Goal: Transaction & Acquisition: Purchase product/service

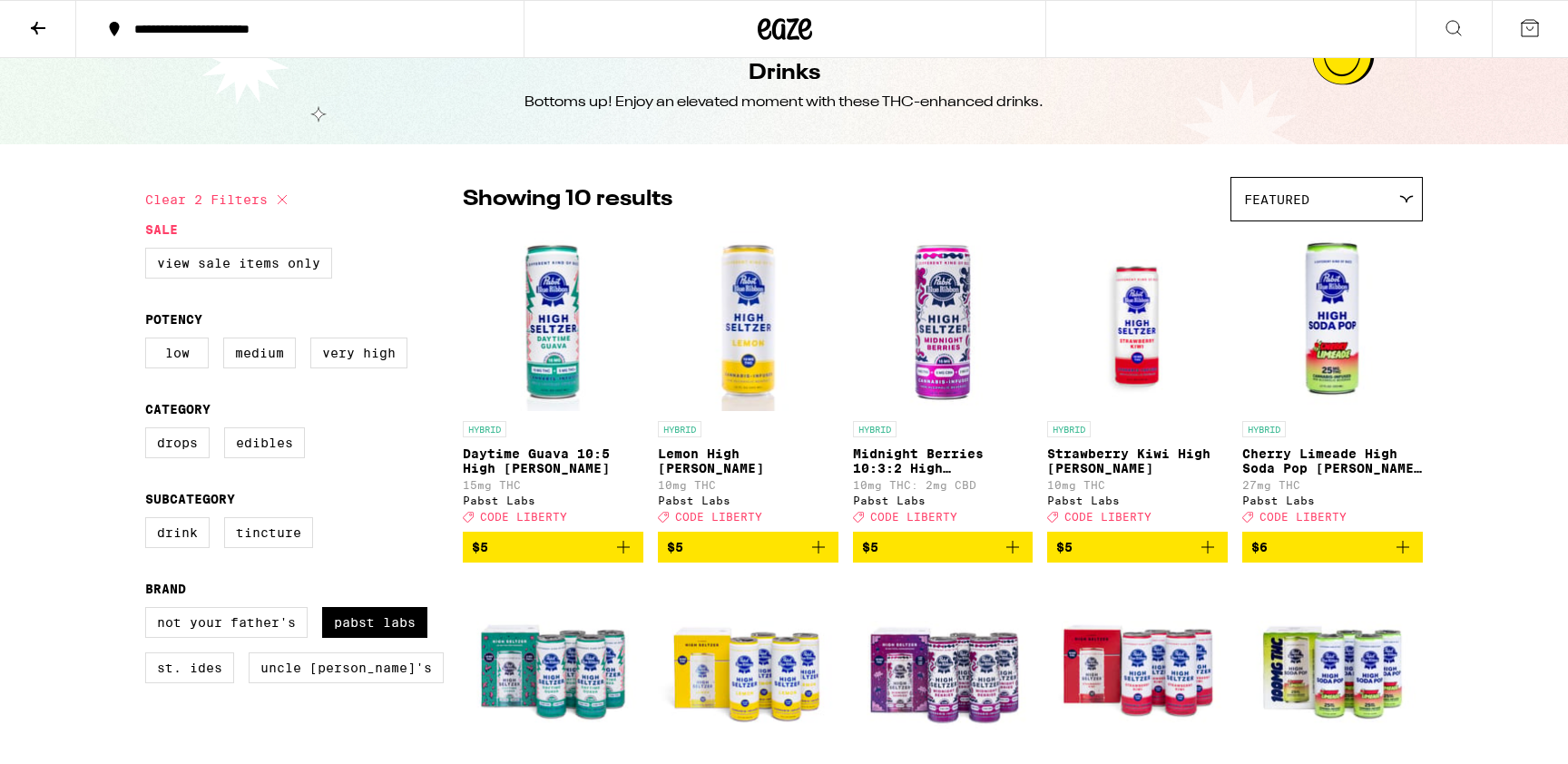
scroll to position [37, 0]
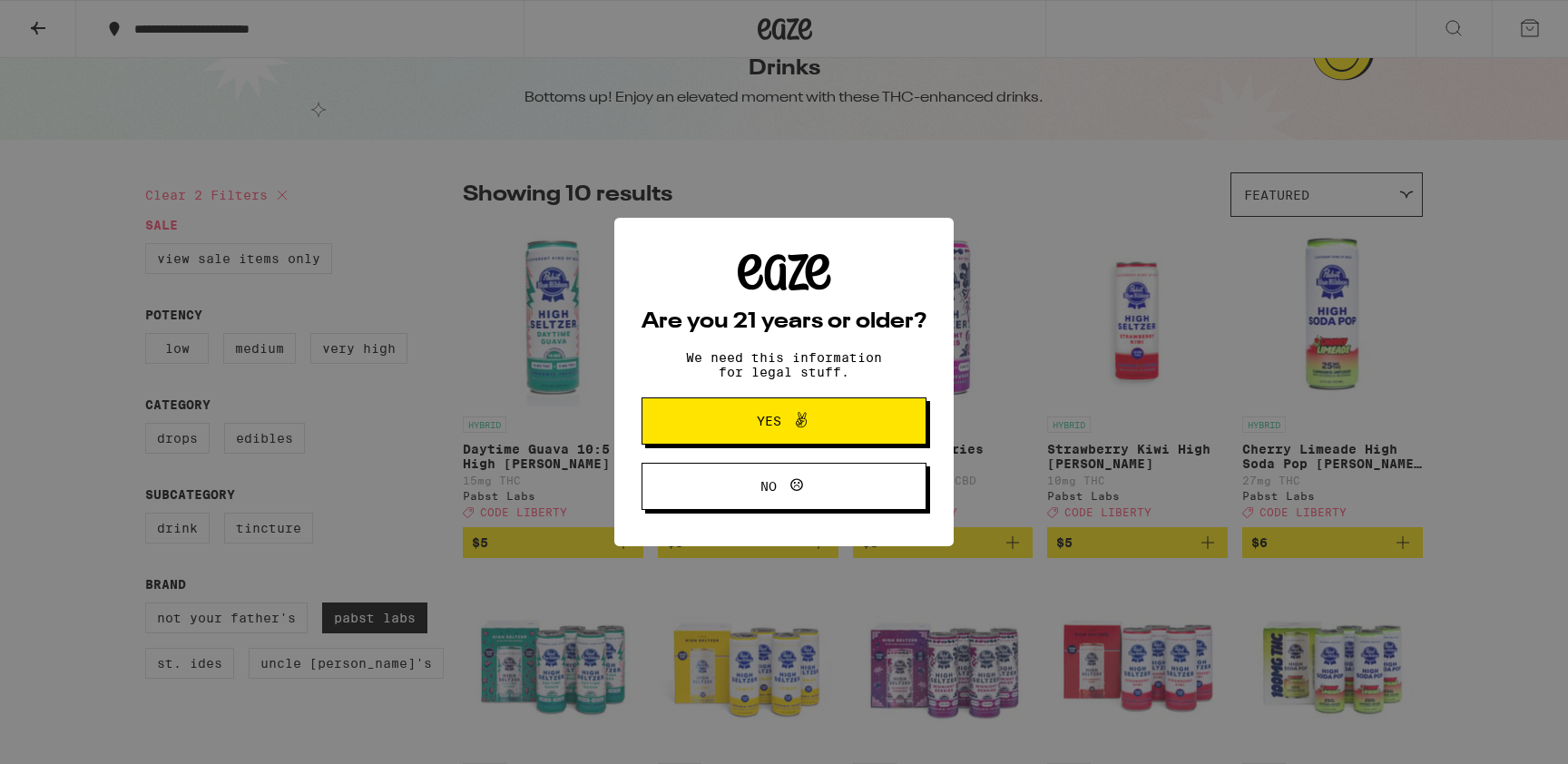
click at [863, 423] on button "Yes" at bounding box center [784, 421] width 285 height 47
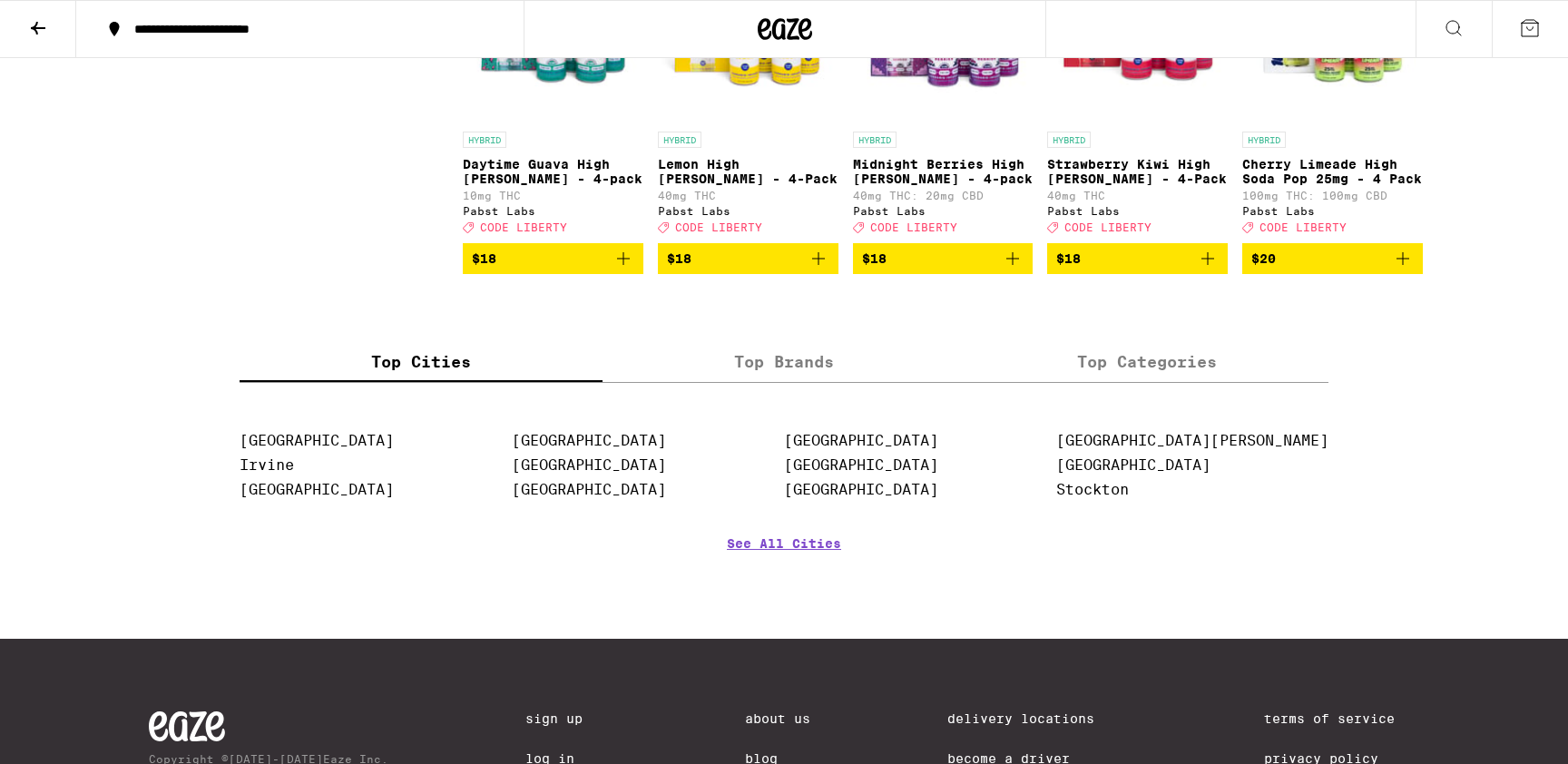
scroll to position [694, 0]
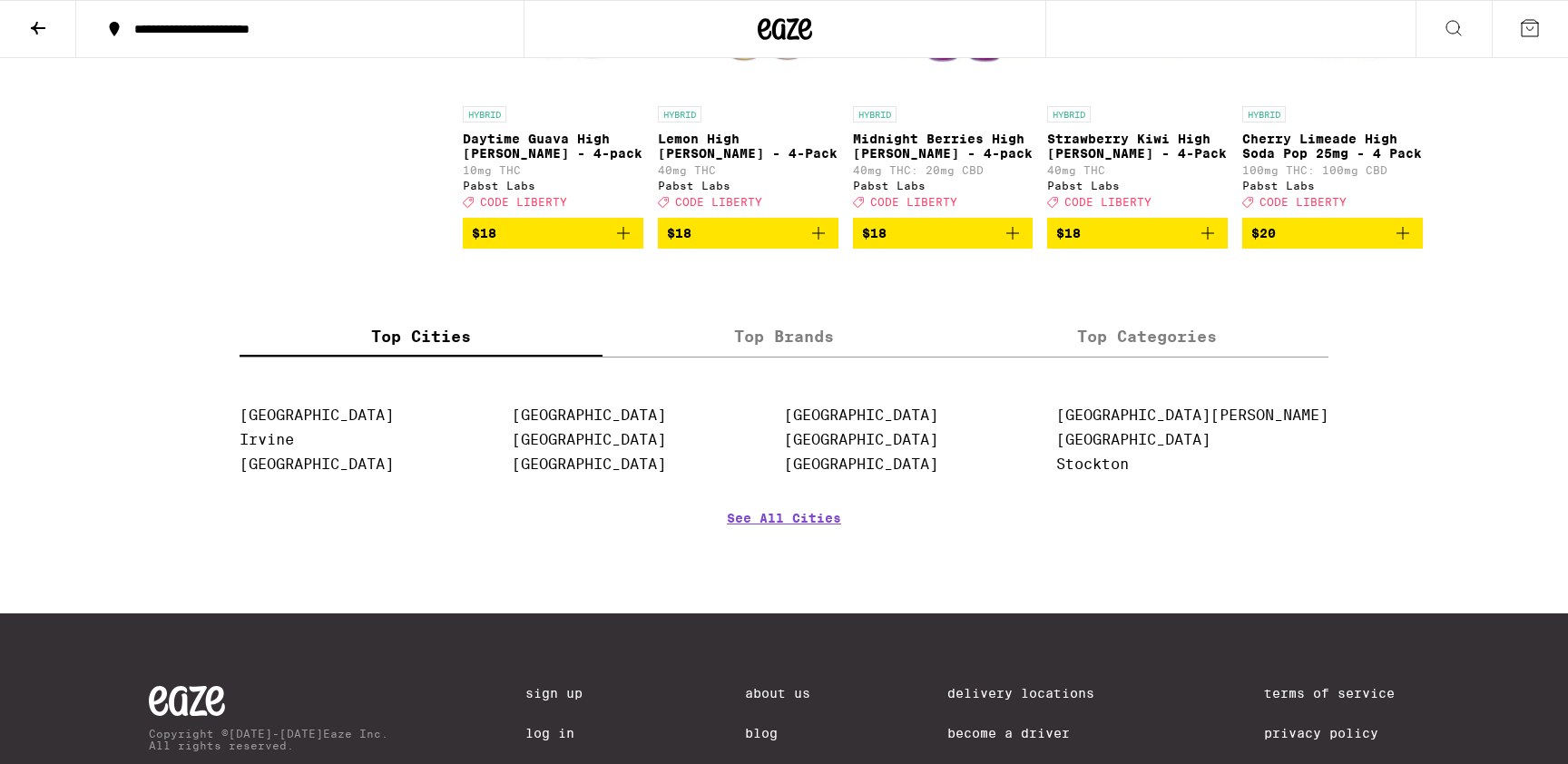
click at [809, 357] on label "Top Brands" at bounding box center [784, 337] width 363 height 39
click at [0, 0] on input "Top Brands" at bounding box center [0, 0] width 0 height 0
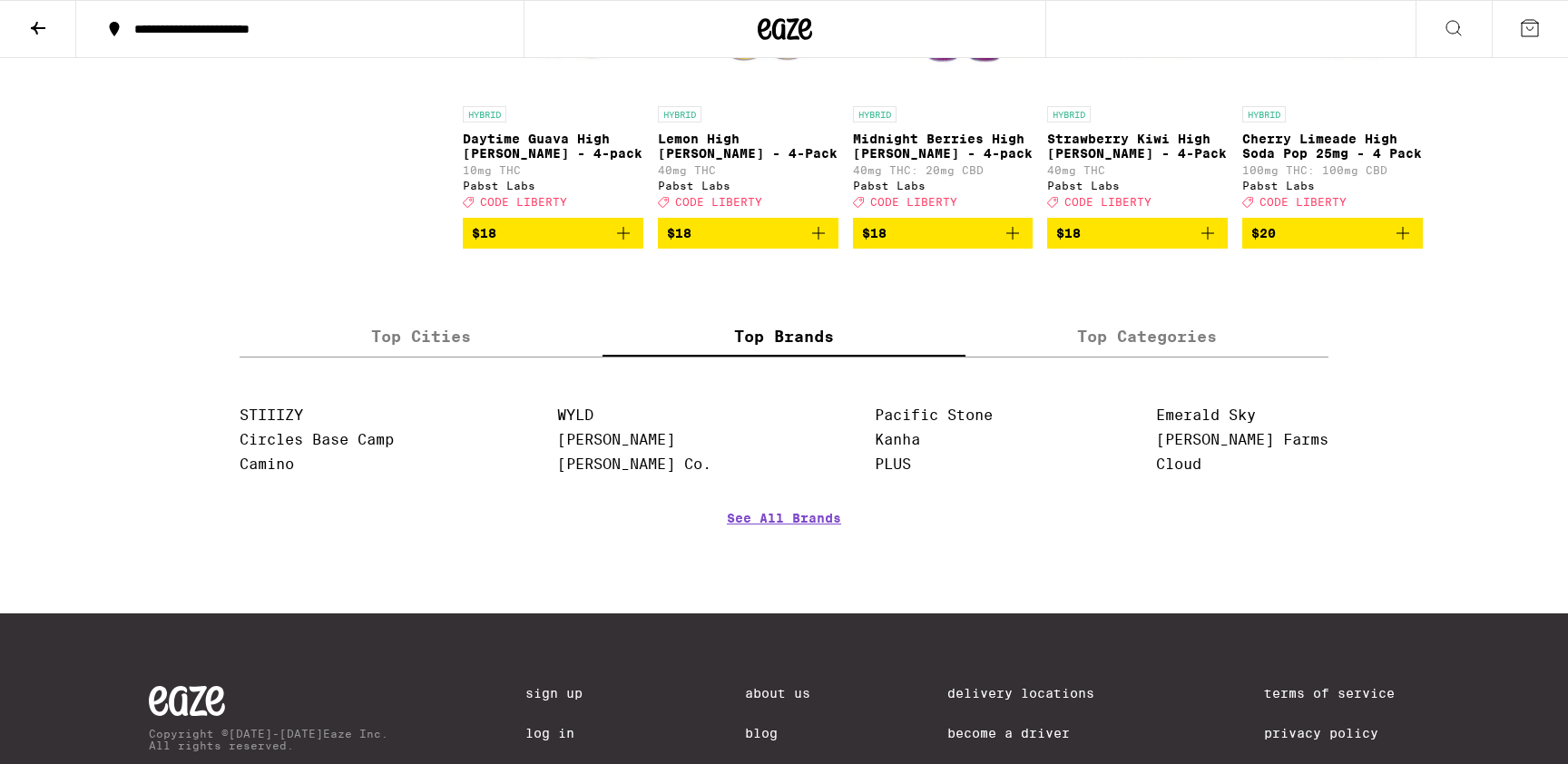
click at [427, 355] on label "Top Cities" at bounding box center [421, 337] width 363 height 39
click at [0, 0] on input "Top Cities" at bounding box center [0, 0] width 0 height 0
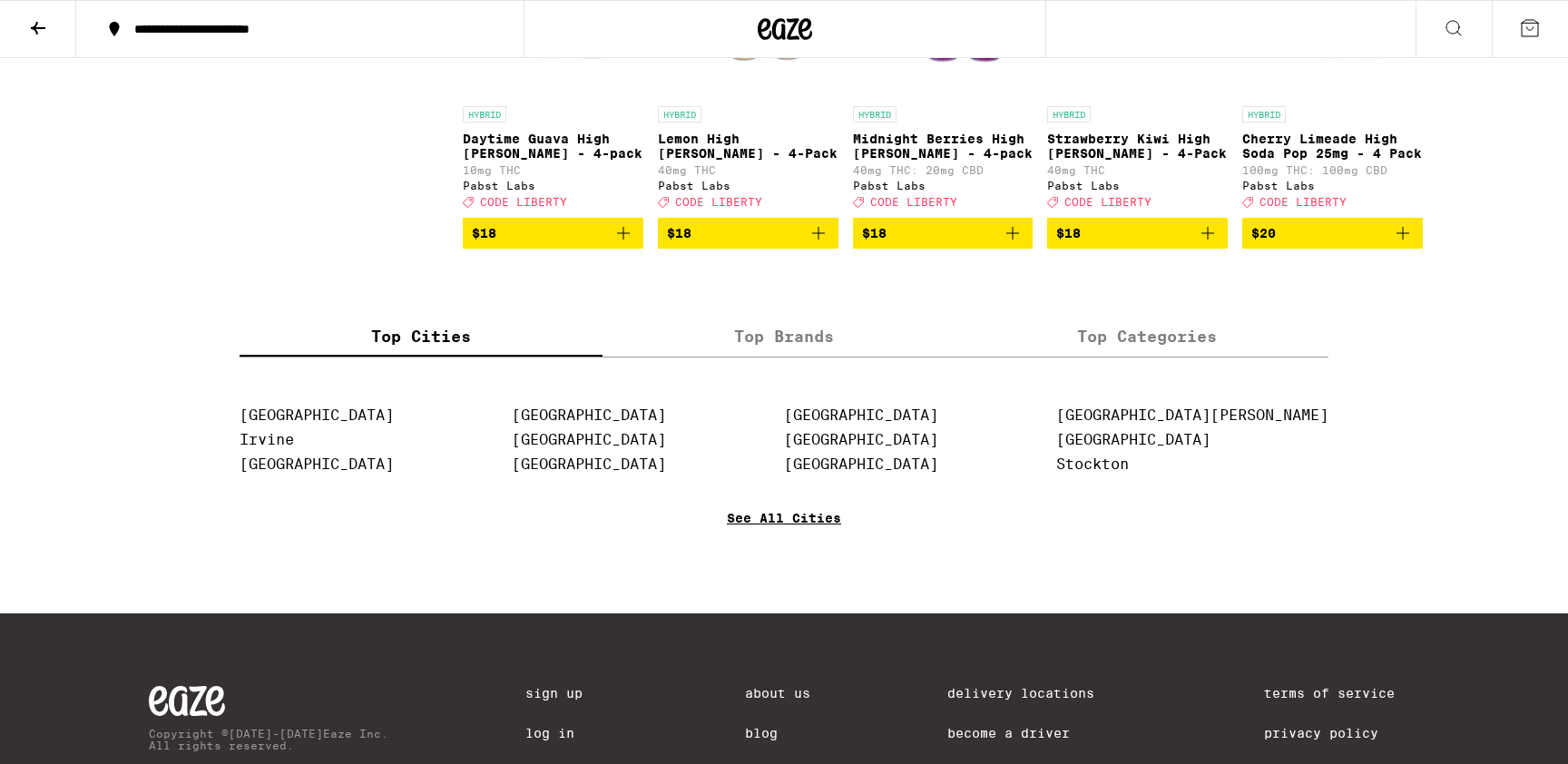
click at [773, 548] on link "See All Cities" at bounding box center [784, 544] width 115 height 67
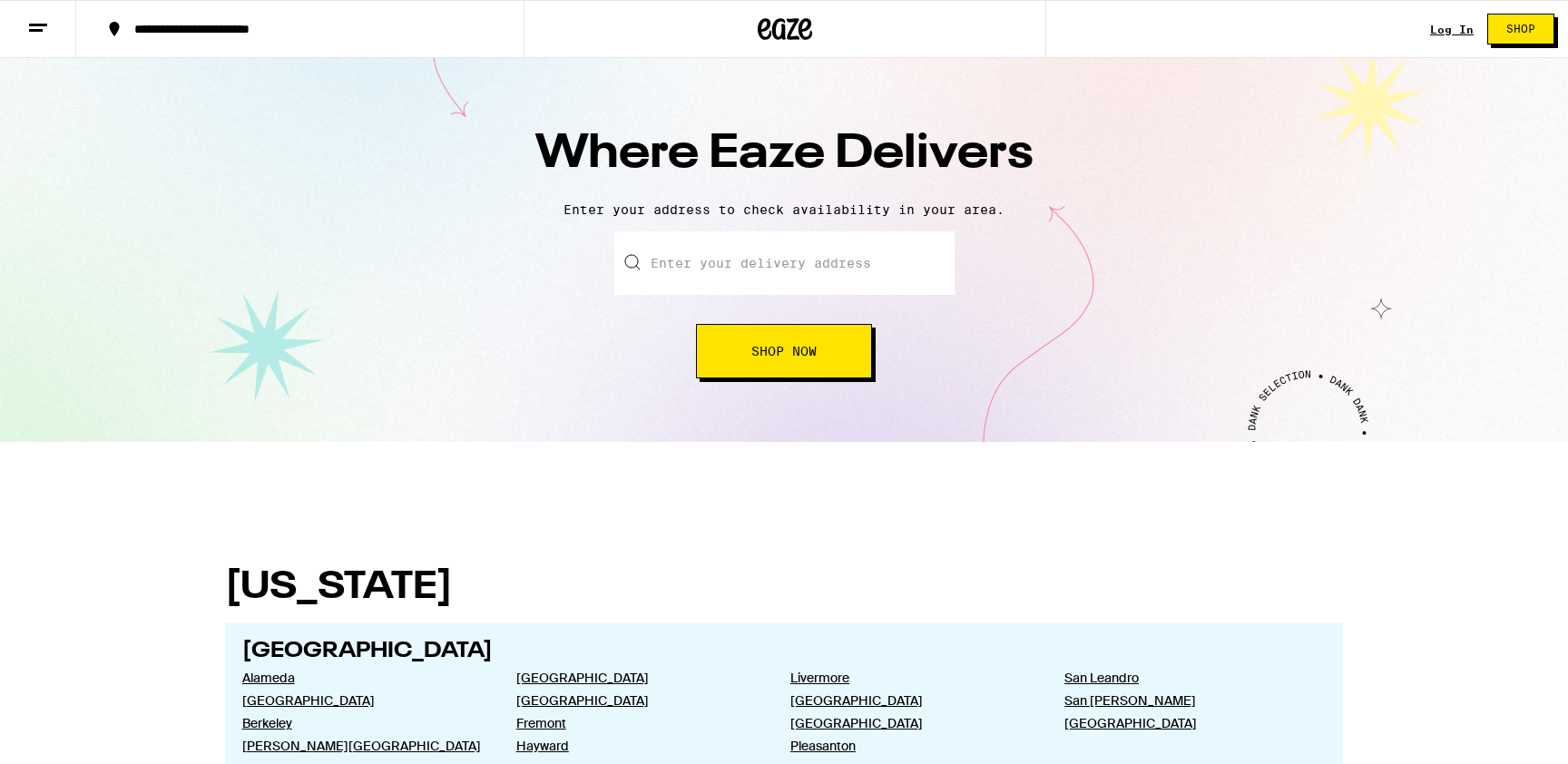
click at [749, 252] on input "text" at bounding box center [784, 263] width 340 height 64
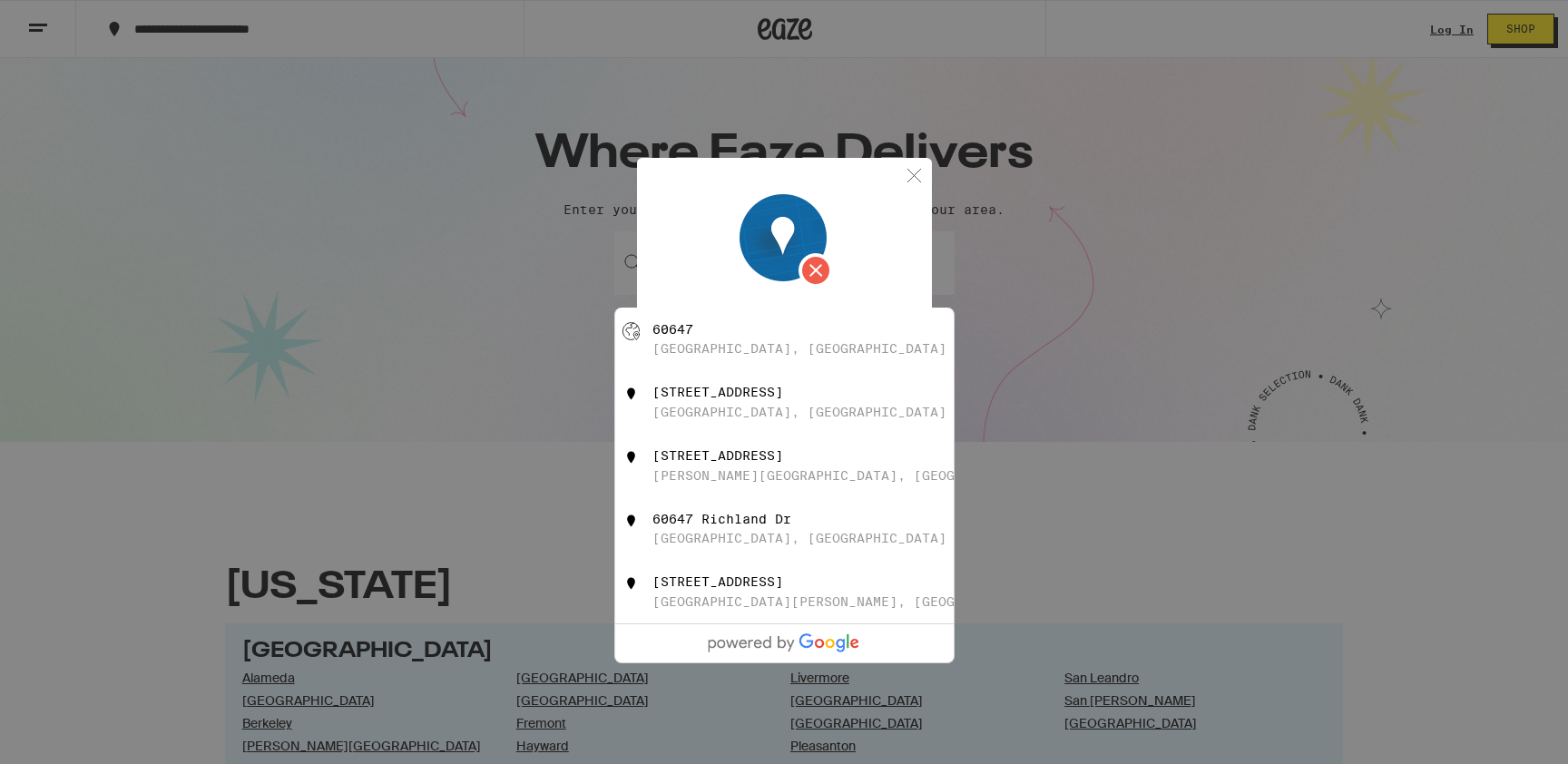
type input "[GEOGRAPHIC_DATA], IL 60647"
click at [858, 235] on div at bounding box center [785, 242] width 236 height 96
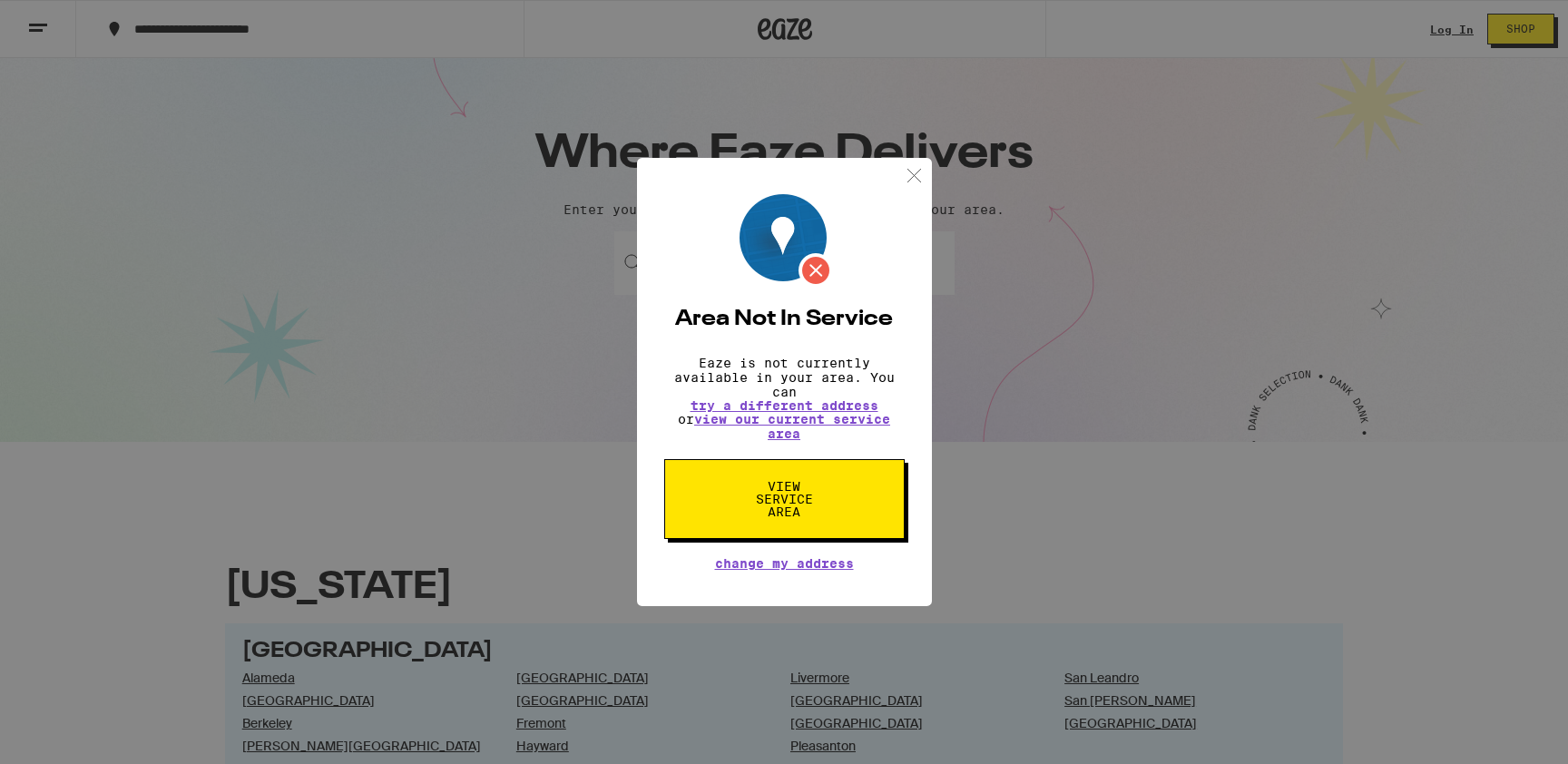
click at [918, 168] on img at bounding box center [914, 176] width 23 height 23
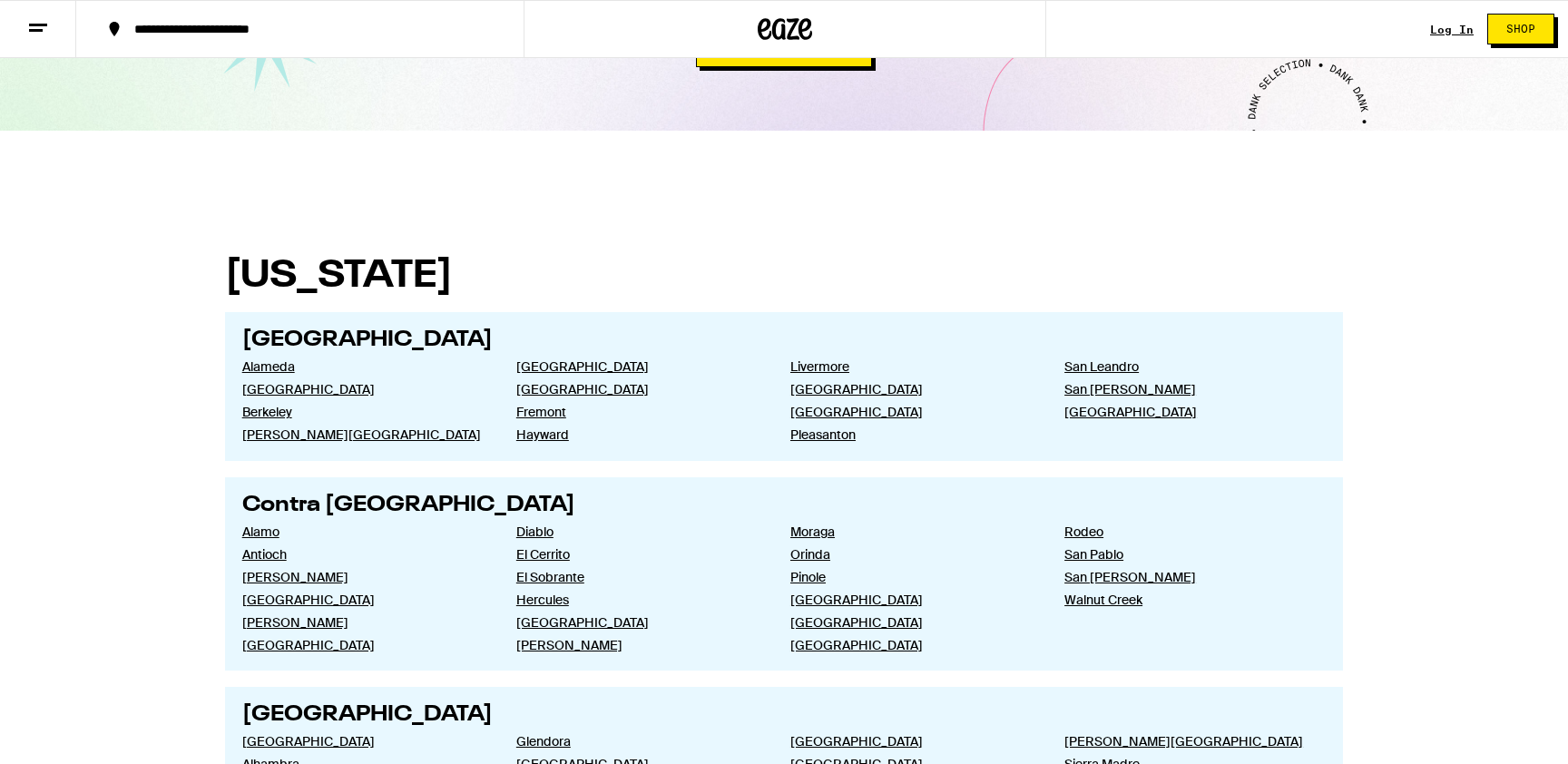
scroll to position [309, 0]
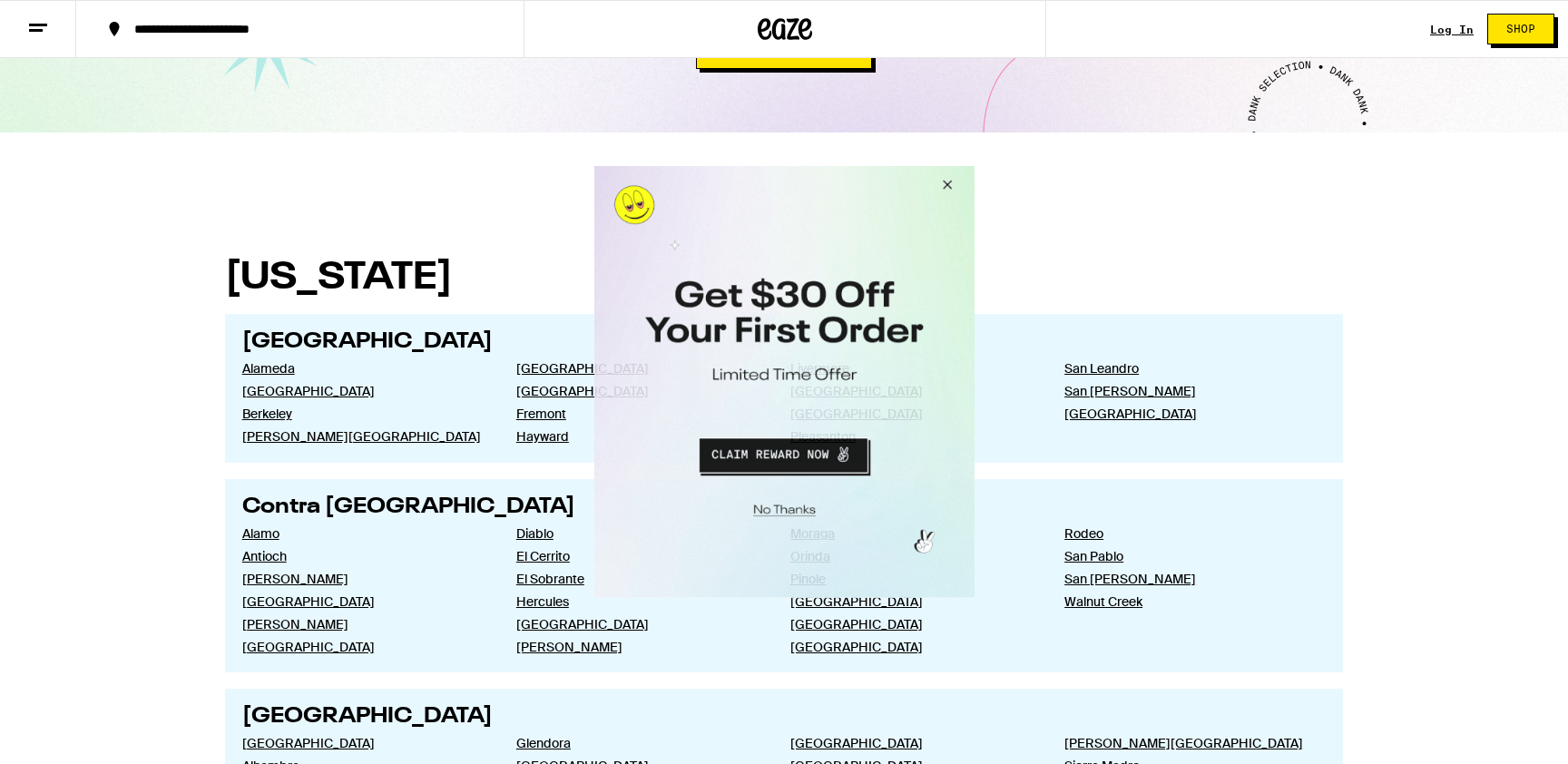
click at [942, 180] on button "Close Modal" at bounding box center [944, 188] width 49 height 43
